Goal: Obtain resource: Obtain resource

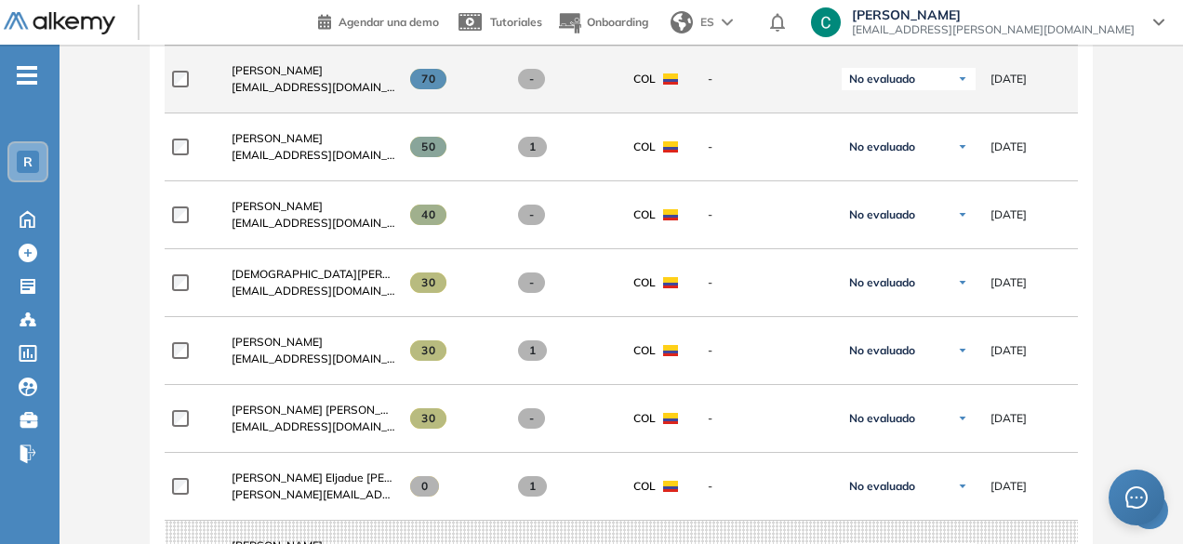
scroll to position [995, 0]
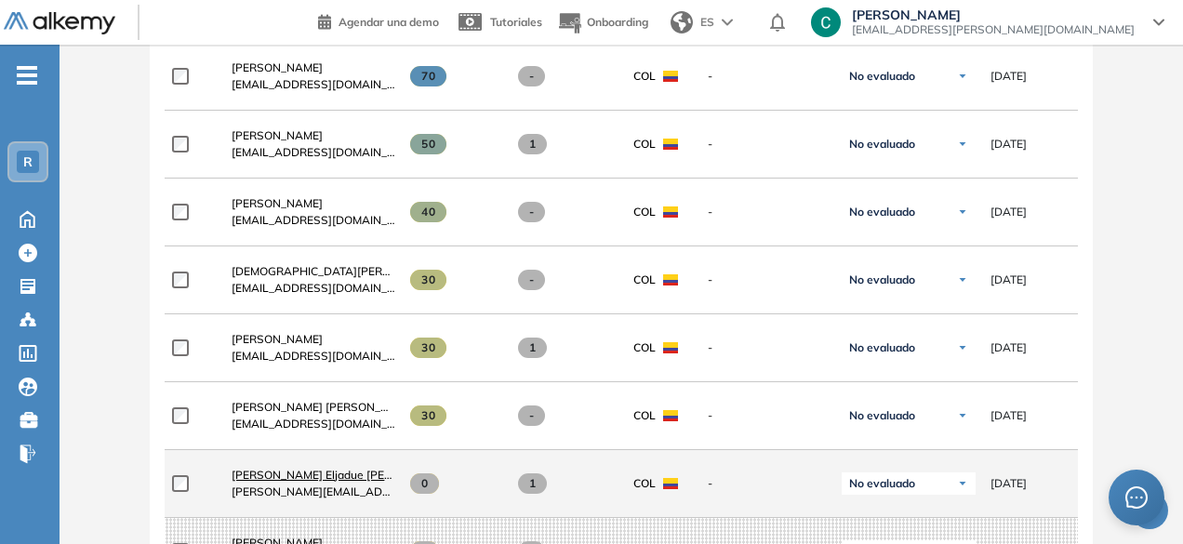
click at [314, 478] on span "[PERSON_NAME] Eljadue [PERSON_NAME]" at bounding box center [345, 475] width 226 height 14
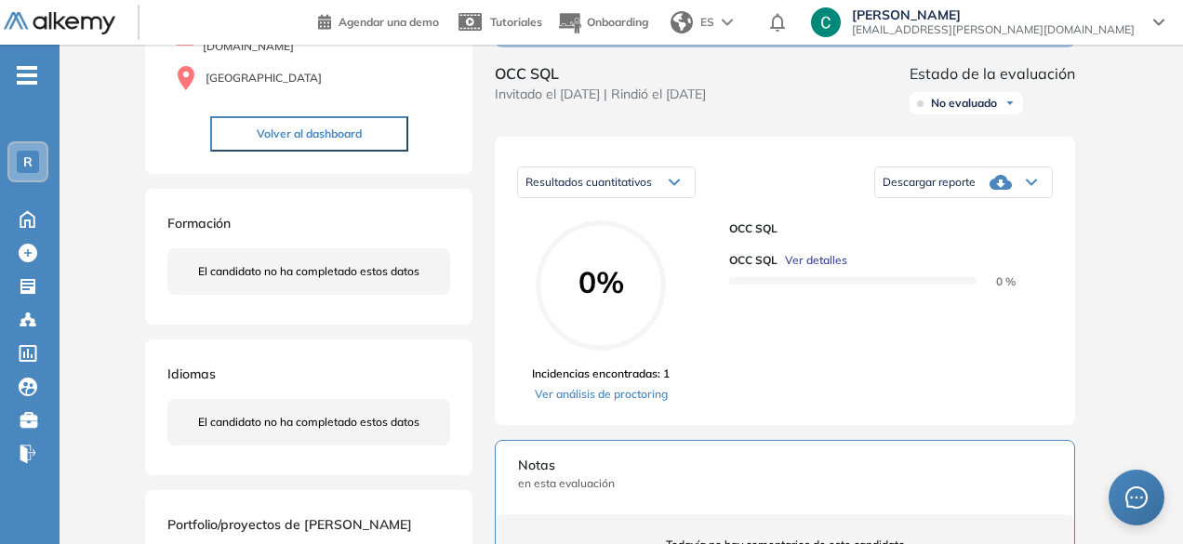
scroll to position [274, 0]
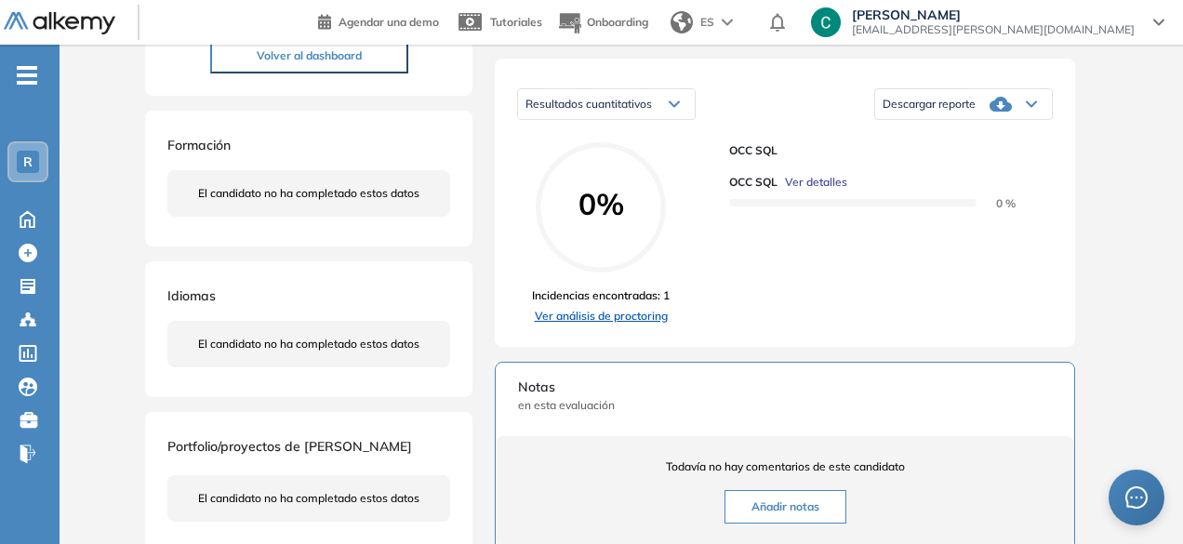
click at [662, 325] on link "Ver análisis de proctoring" at bounding box center [601, 316] width 138 height 17
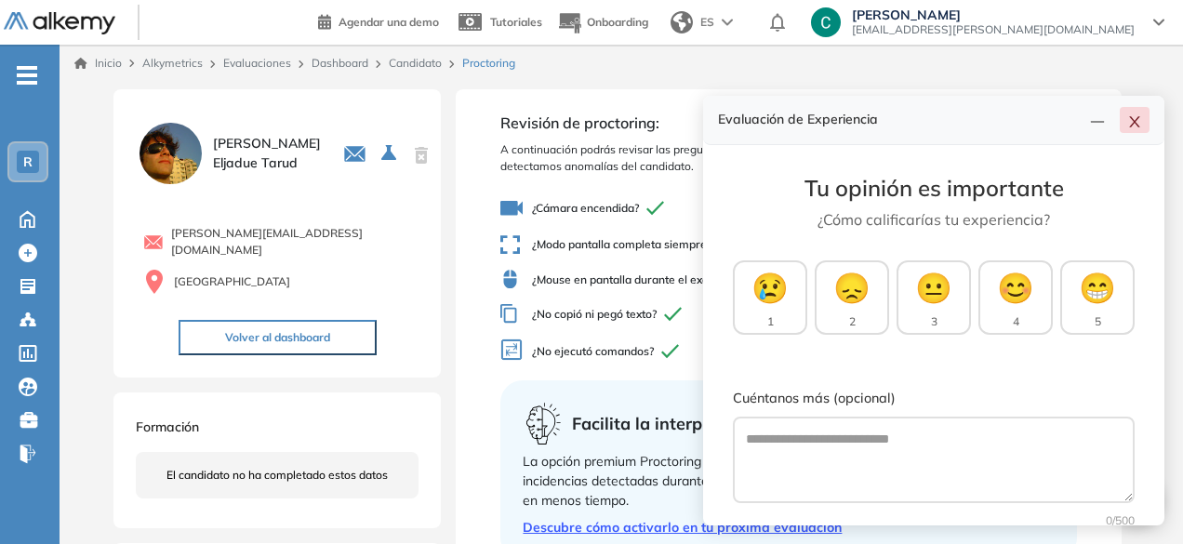
click at [1127, 121] on button "button" at bounding box center [1135, 120] width 30 height 26
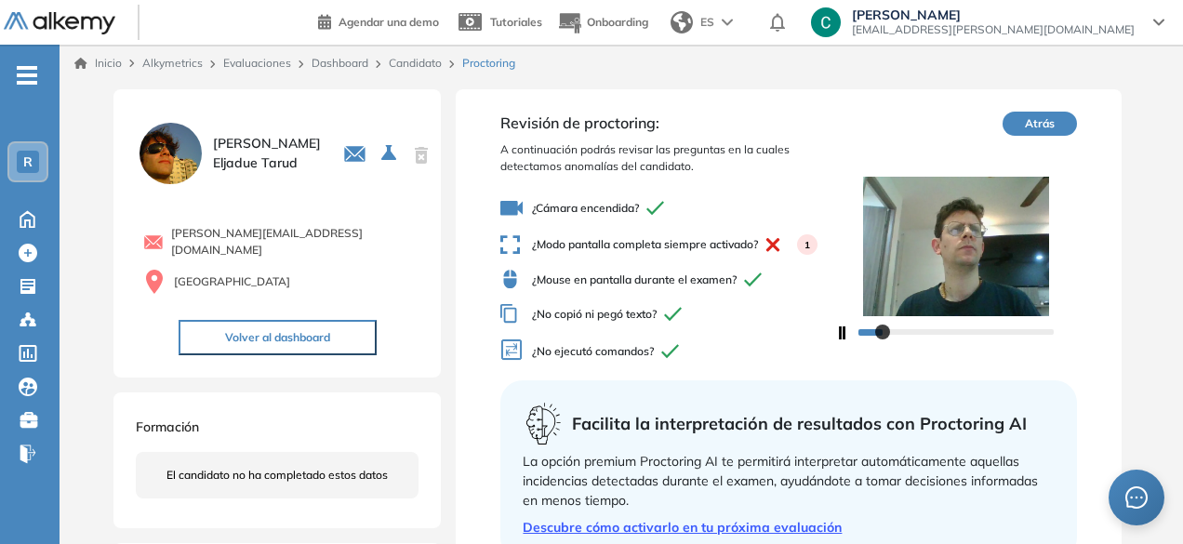
click at [837, 331] on icon "button" at bounding box center [840, 333] width 10 height 13
click at [839, 338] on icon "button" at bounding box center [840, 333] width 10 height 13
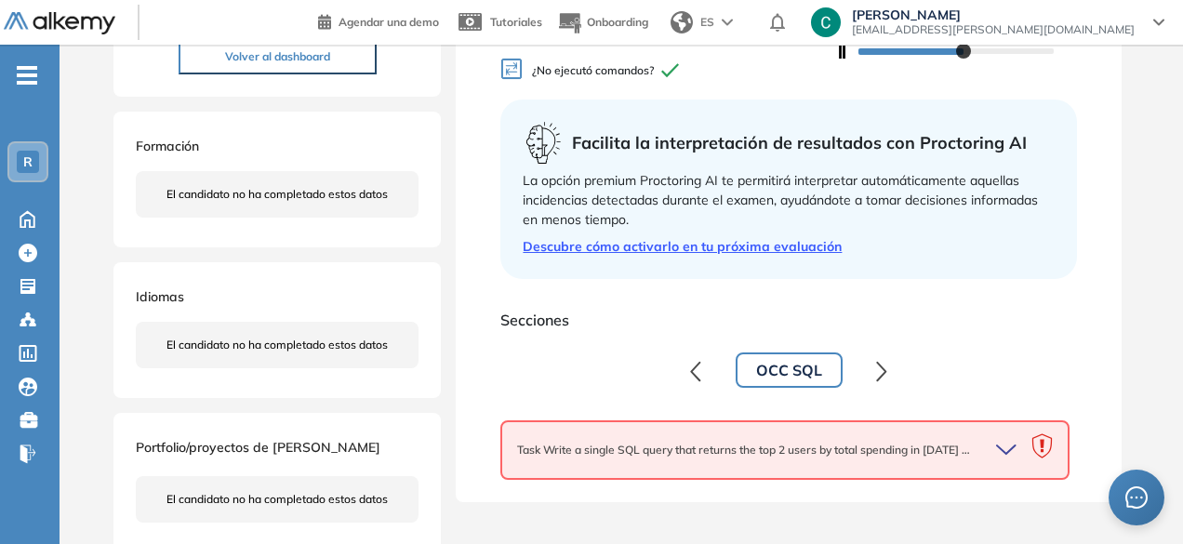
scroll to position [290, 0]
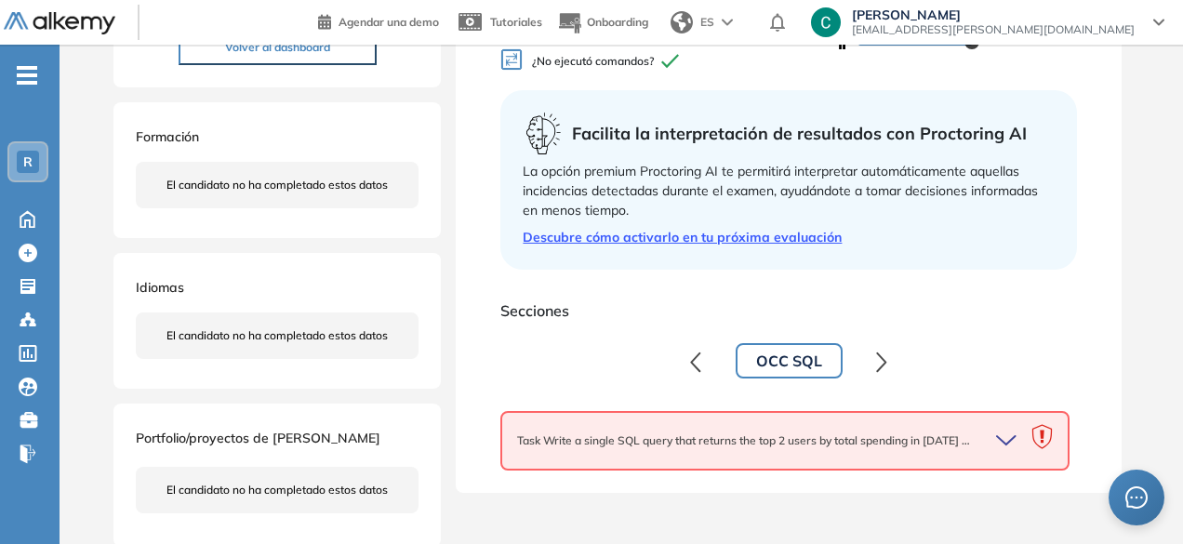
click at [993, 440] on div at bounding box center [1006, 441] width 50 height 26
click at [1001, 440] on icon "button" at bounding box center [1006, 440] width 19 height 8
click at [888, 327] on div "OCC SQL ." at bounding box center [788, 361] width 547 height 71
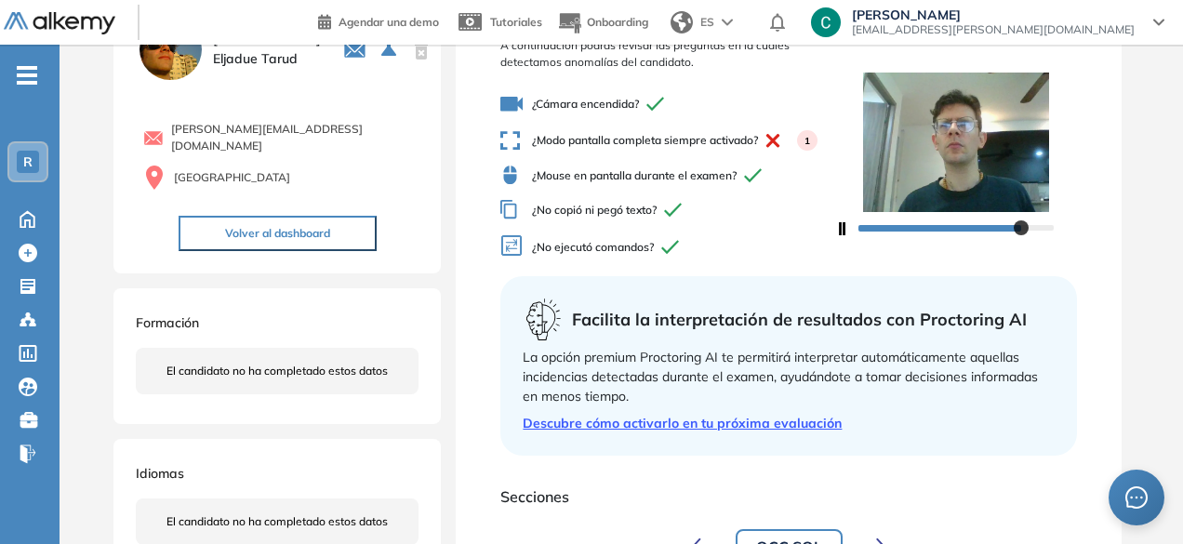
scroll to position [0, 0]
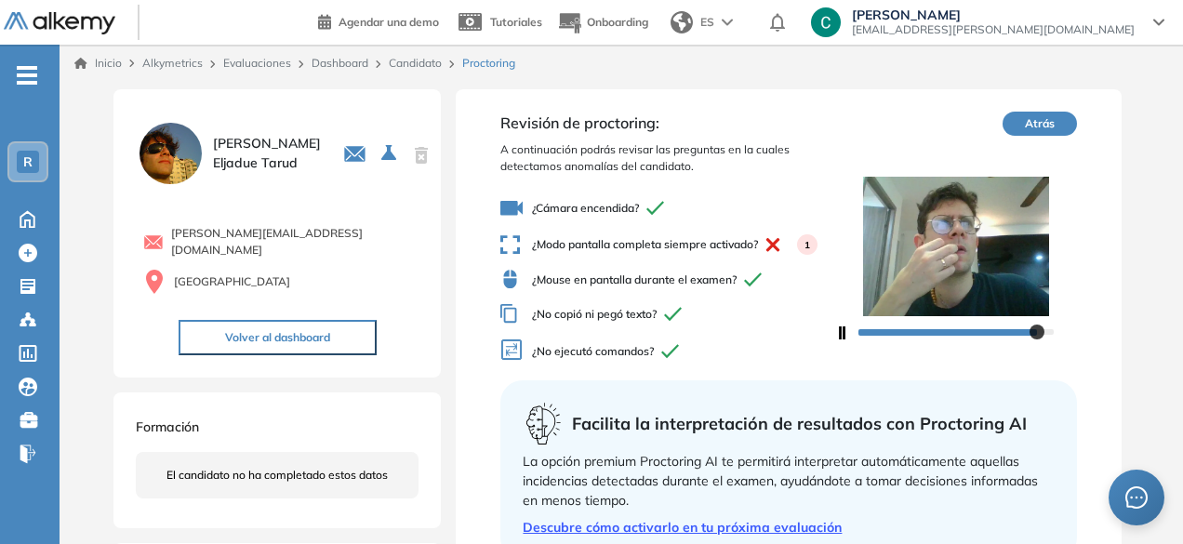
click at [1029, 120] on button "Atrás" at bounding box center [1040, 124] width 74 height 24
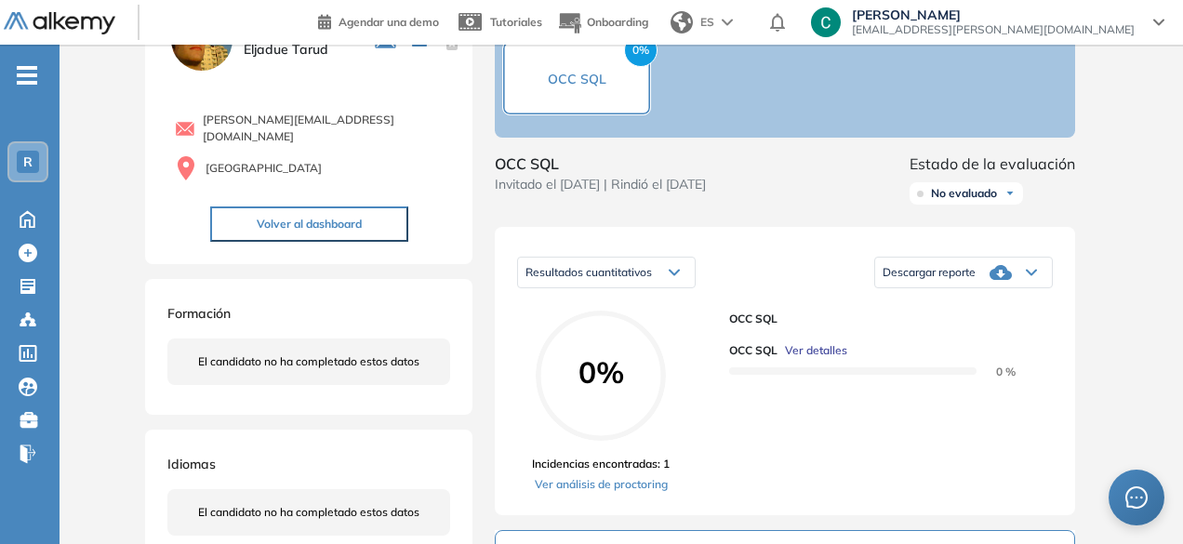
scroll to position [108, 0]
click at [941, 278] on span "Descargar reporte" at bounding box center [929, 270] width 93 height 15
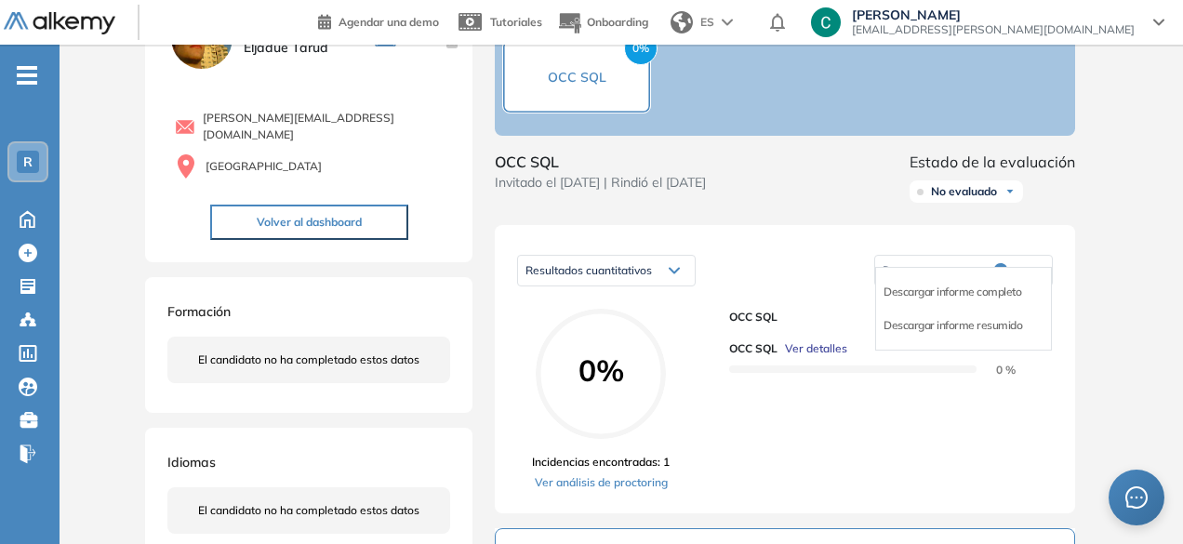
click at [985, 300] on li "Descargar informe completo" at bounding box center [953, 292] width 138 height 19
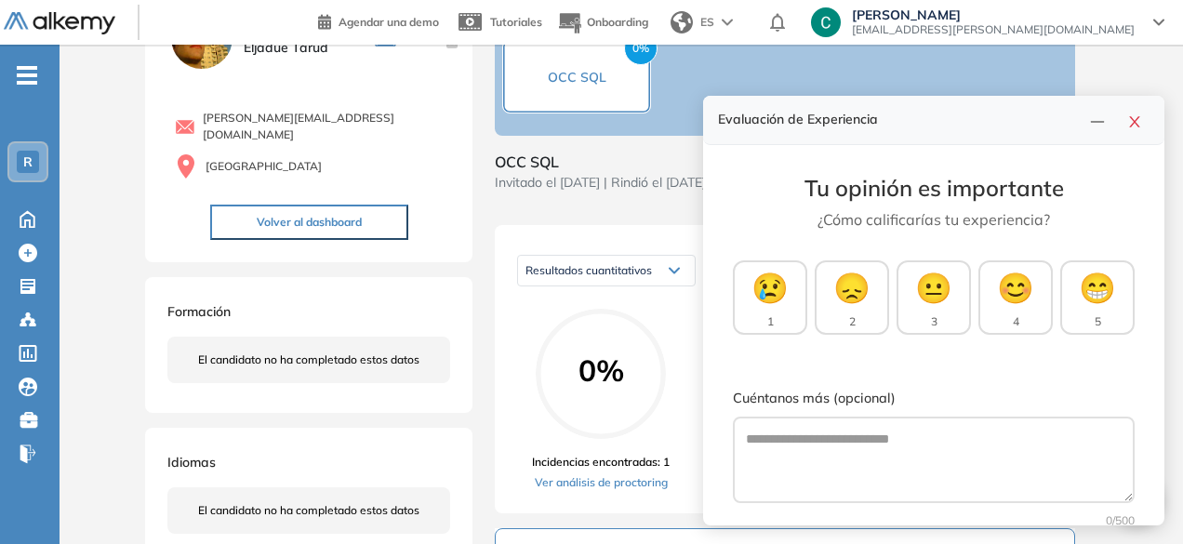
scroll to position [0, 0]
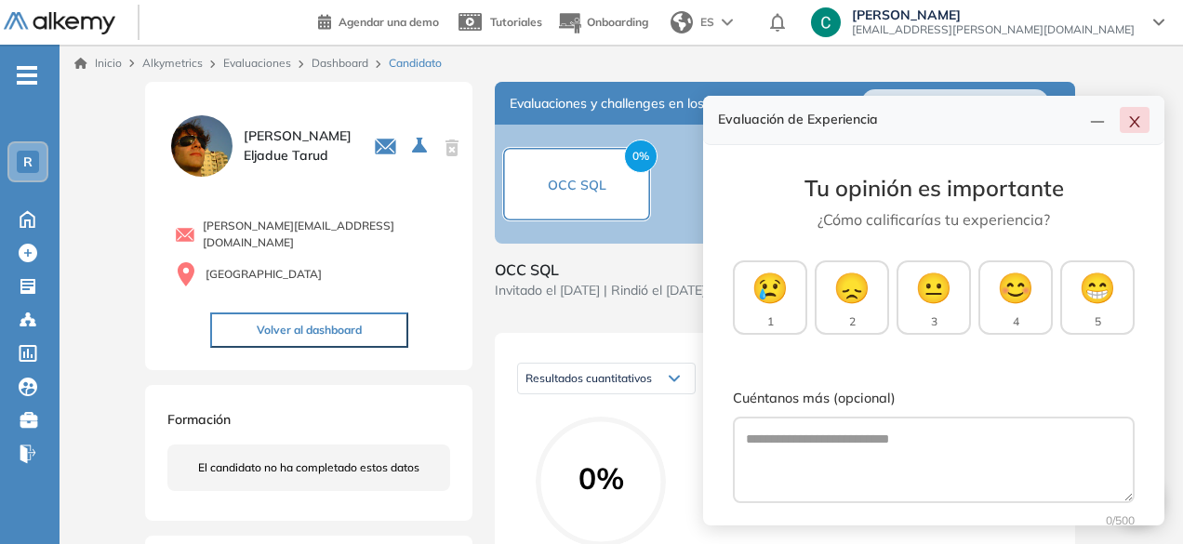
click at [1127, 118] on button "button" at bounding box center [1135, 120] width 30 height 26
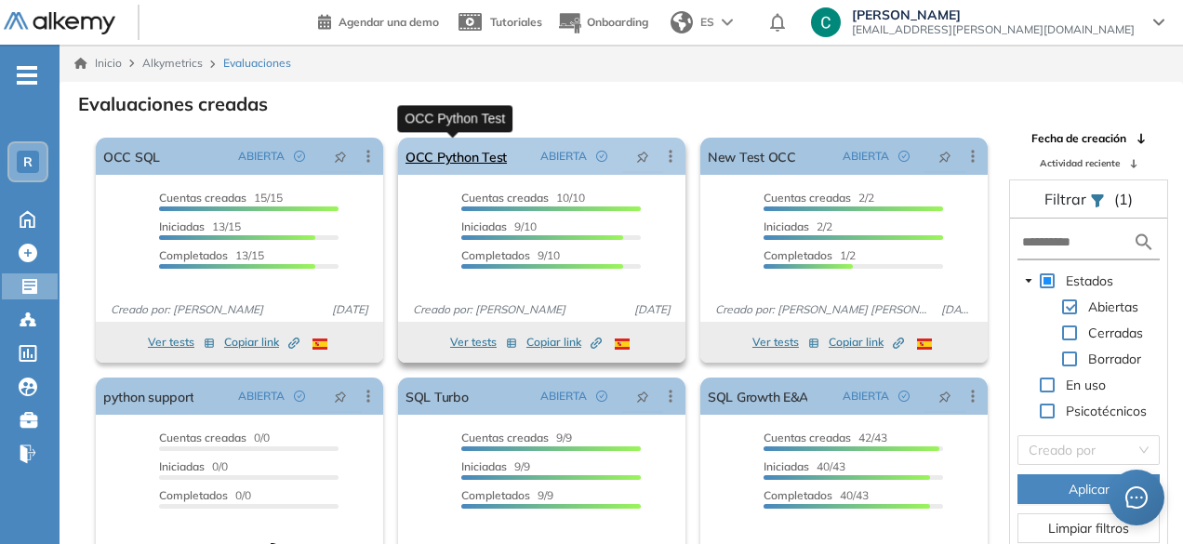
click at [450, 160] on link "OCC Python Test" at bounding box center [456, 156] width 101 height 37
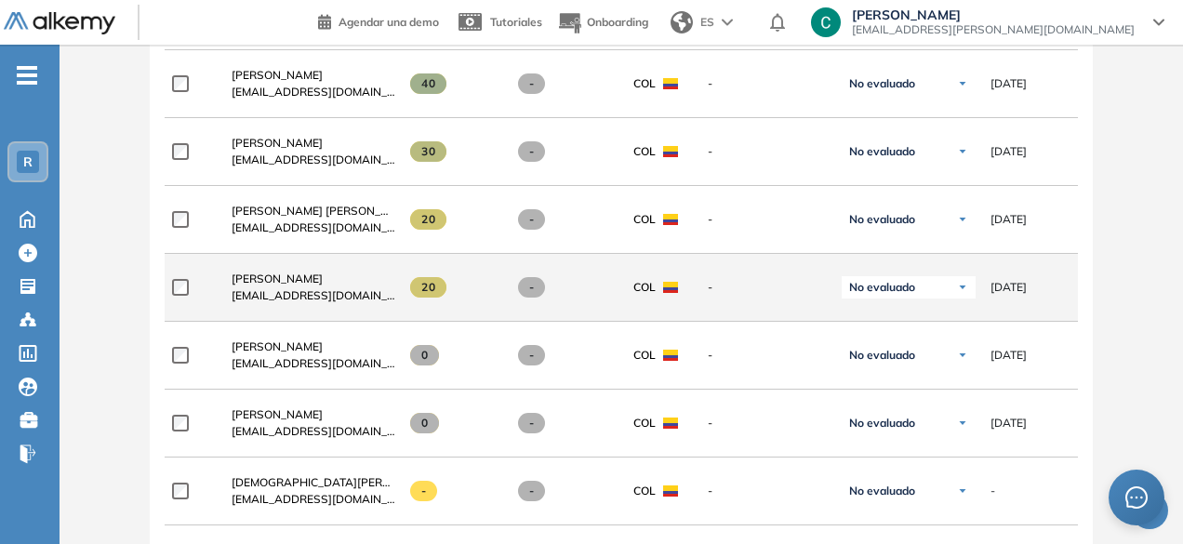
scroll to position [865, 0]
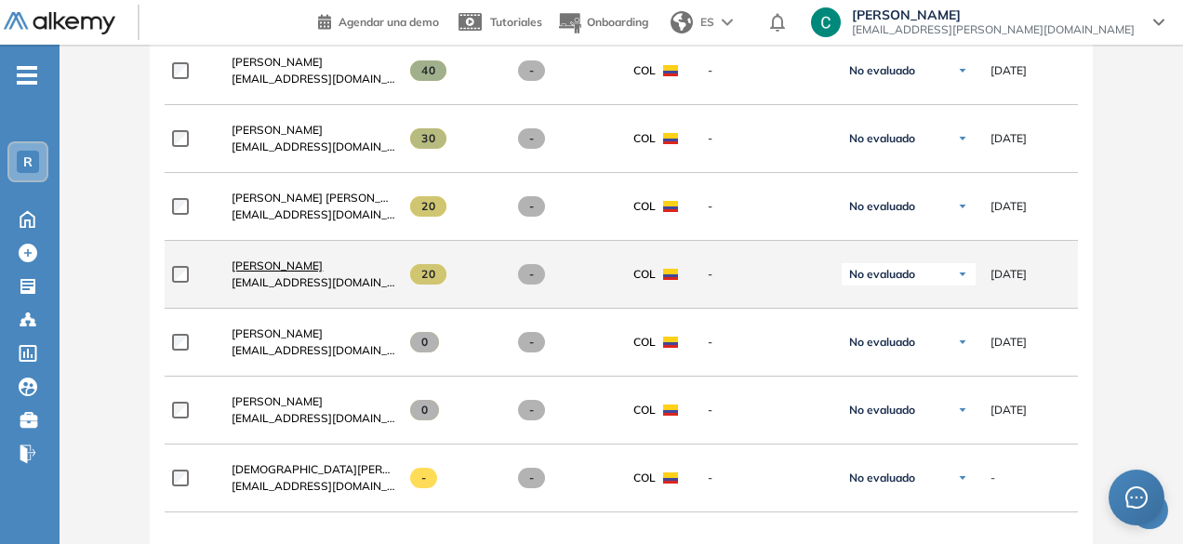
click at [301, 273] on span "[PERSON_NAME]" at bounding box center [277, 266] width 91 height 14
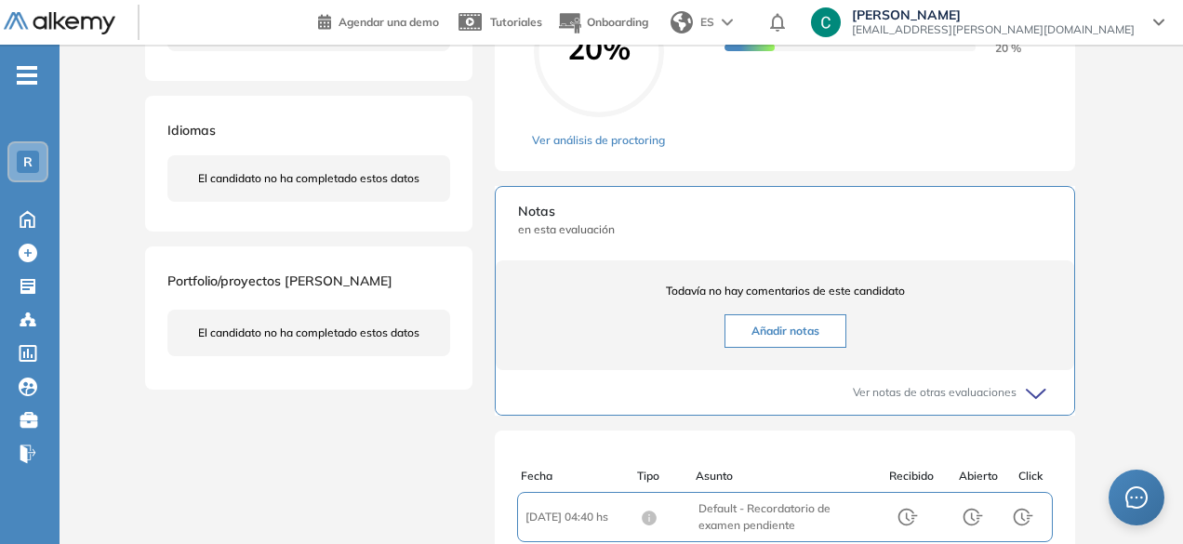
scroll to position [433, 0]
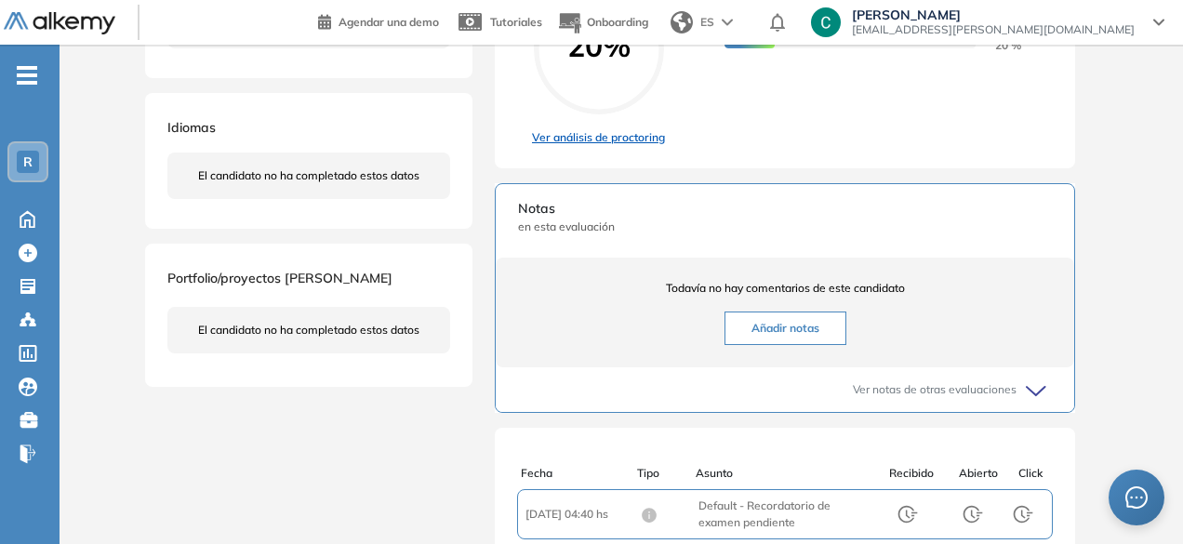
click at [580, 146] on link "Ver análisis de proctoring" at bounding box center [598, 137] width 133 height 17
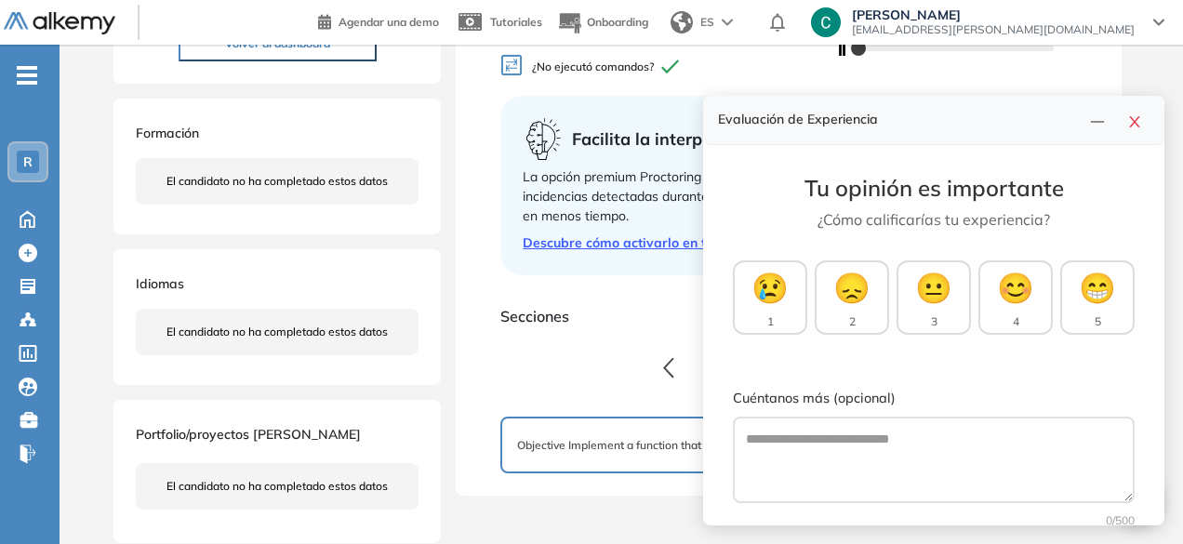
scroll to position [290, 0]
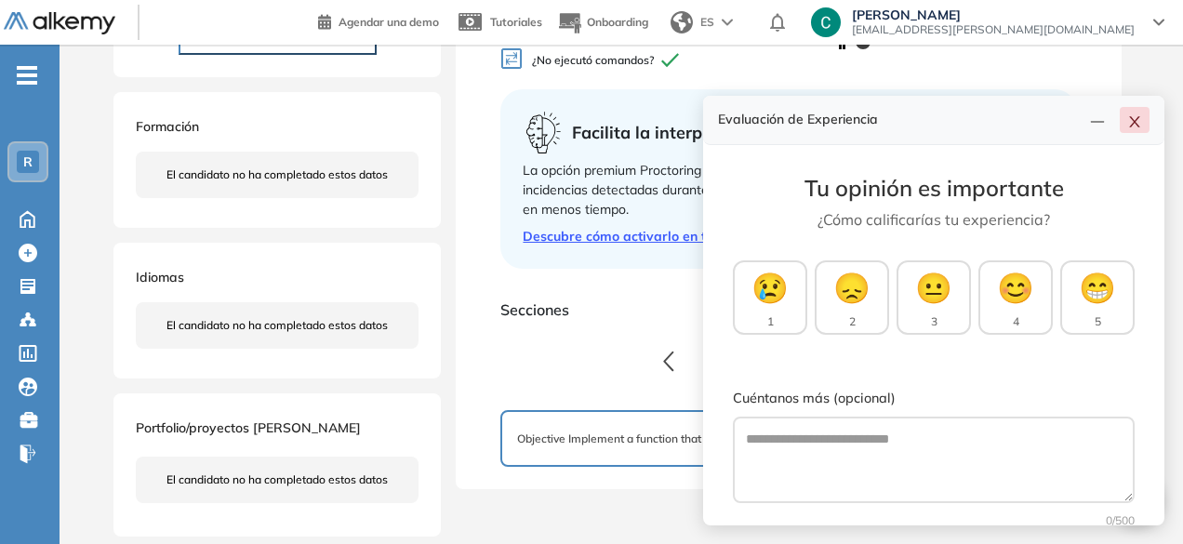
click at [1142, 127] on button "button" at bounding box center [1135, 120] width 30 height 26
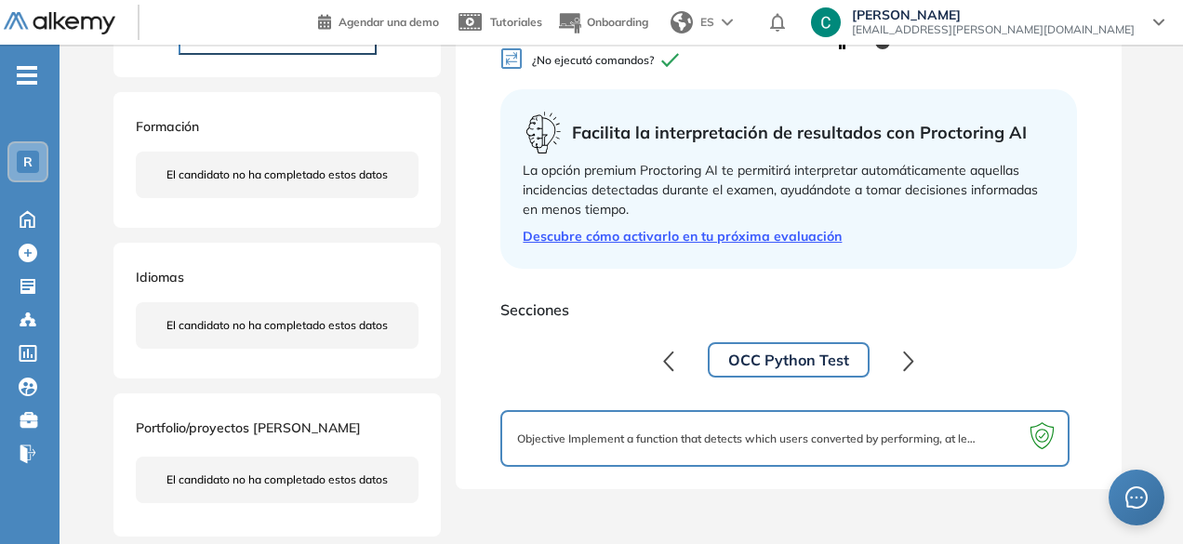
click at [854, 444] on span "Objective Implement a function that detects which users converted by performing…" at bounding box center [747, 439] width 460 height 17
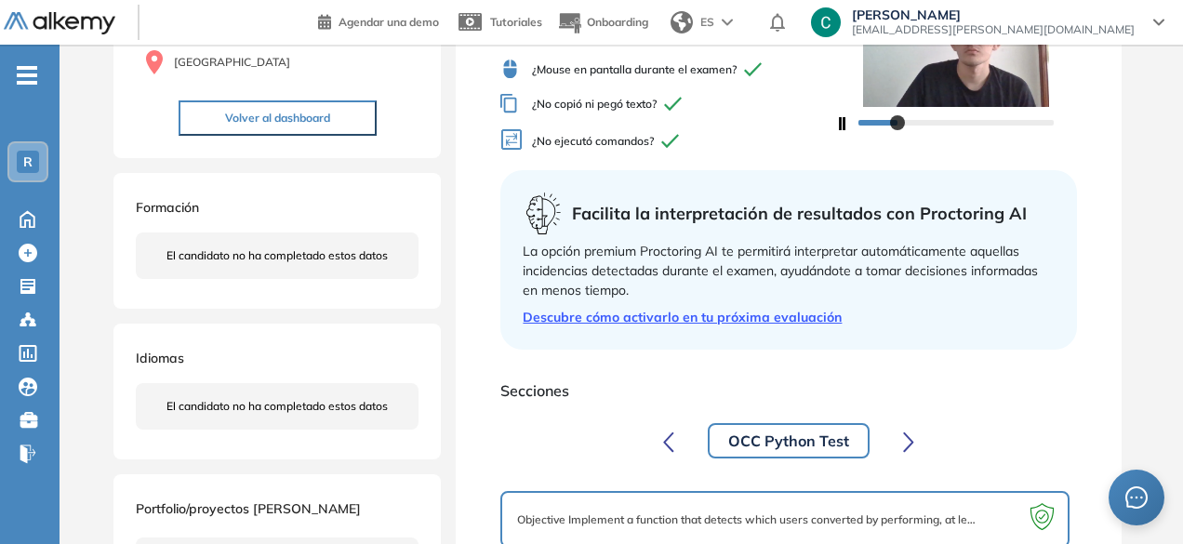
scroll to position [0, 0]
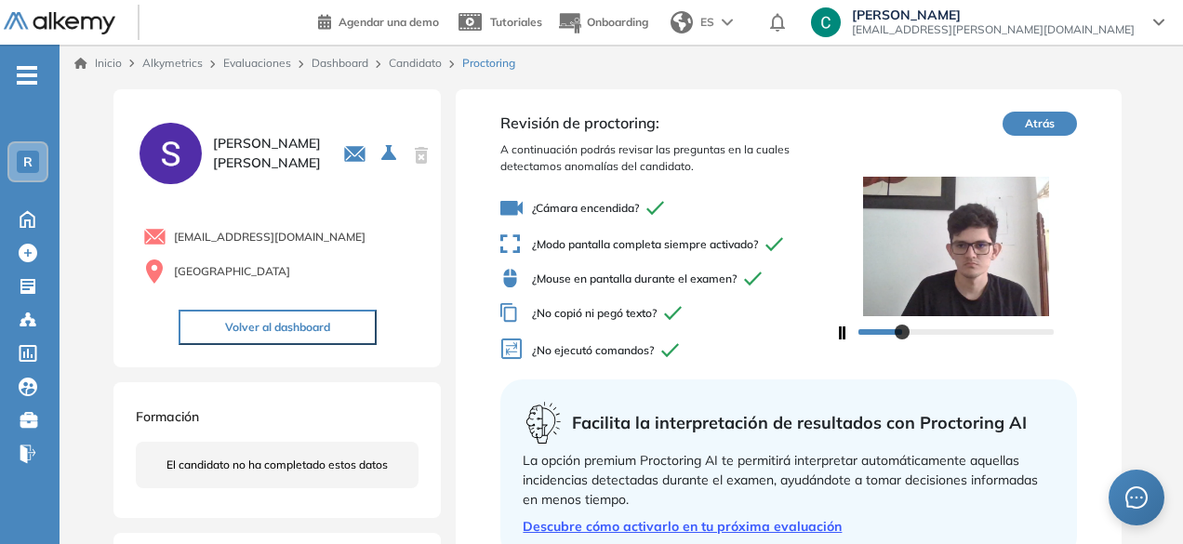
click at [1034, 138] on div "Atrás" at bounding box center [956, 242] width 242 height 260
click at [1036, 131] on button "Atrás" at bounding box center [1040, 124] width 74 height 24
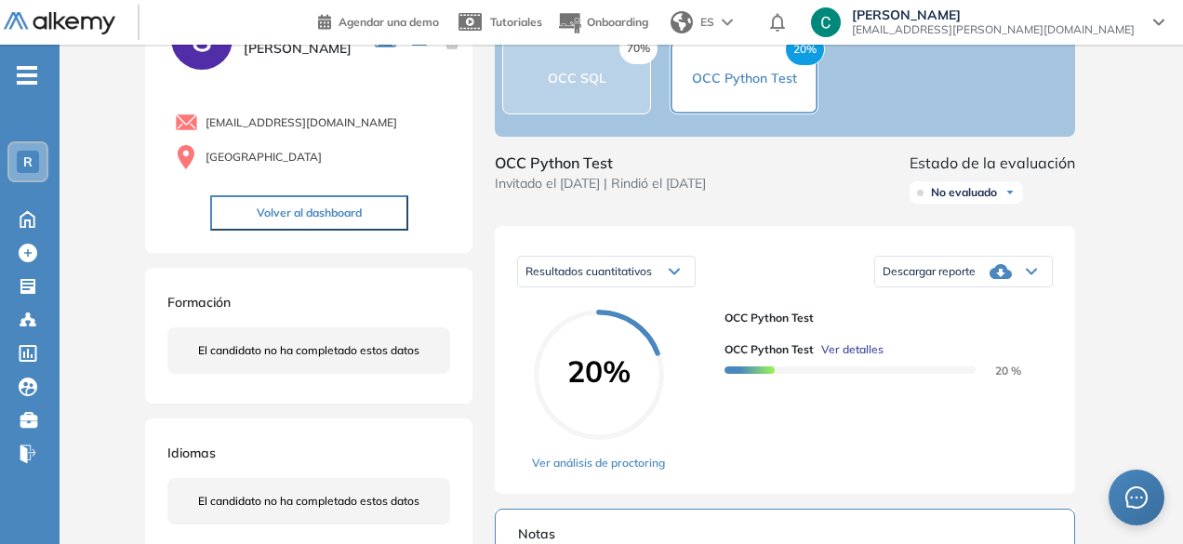
scroll to position [141, 0]
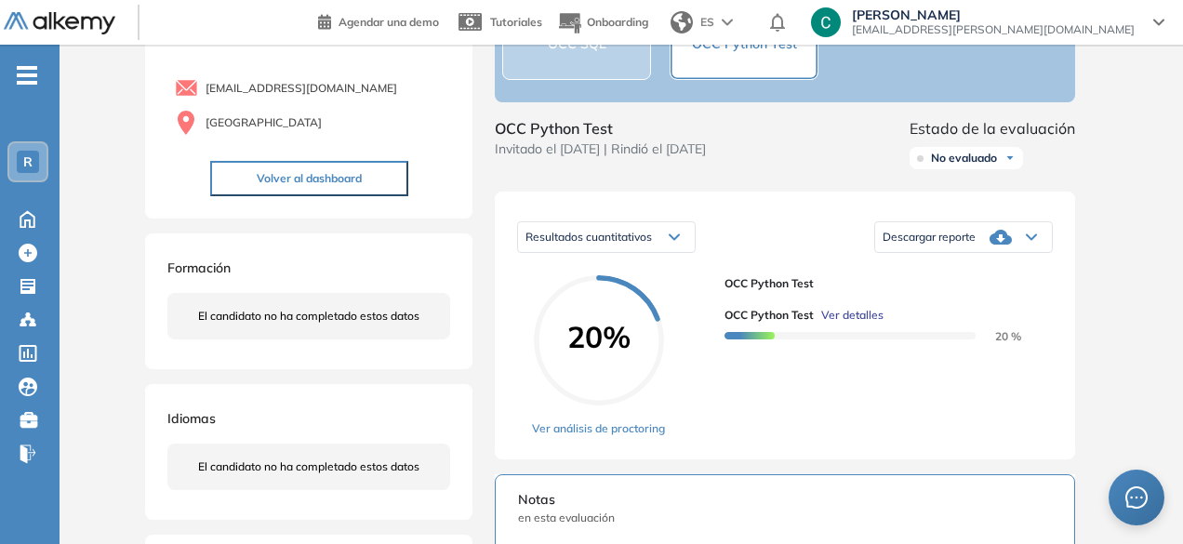
click at [965, 245] on span "Descargar reporte" at bounding box center [929, 237] width 93 height 15
click at [958, 268] on li "Descargar informe completo" at bounding box center [953, 258] width 138 height 19
